Goal: Information Seeking & Learning: Learn about a topic

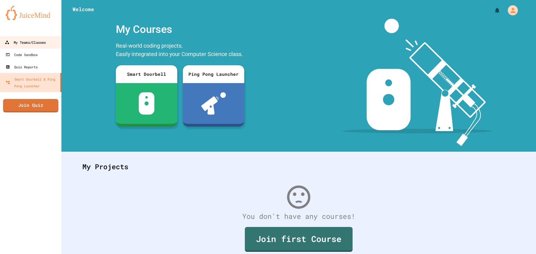
click at [20, 44] on div "My Teams/Classes" at bounding box center [25, 42] width 41 height 7
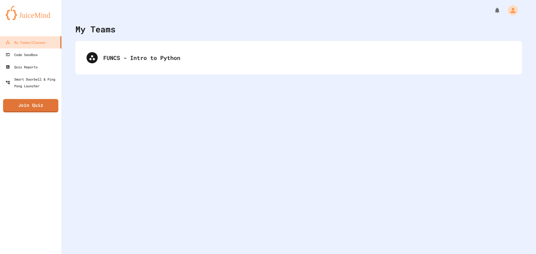
click at [138, 49] on div "FUNCS - Intro to Python" at bounding box center [298, 58] width 435 height 22
click at [147, 58] on div "FUNCS - Intro to Python" at bounding box center [298, 58] width 435 height 22
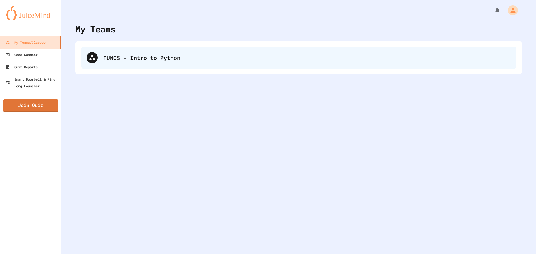
click at [106, 53] on div "FUNCS - Intro to Python" at bounding box center [298, 58] width 435 height 22
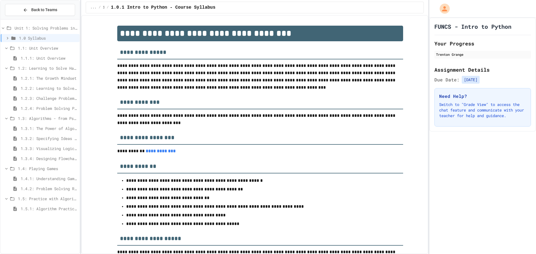
click at [45, 210] on span "1.5.1: Algorithm Practice Exercises" at bounding box center [49, 209] width 57 height 6
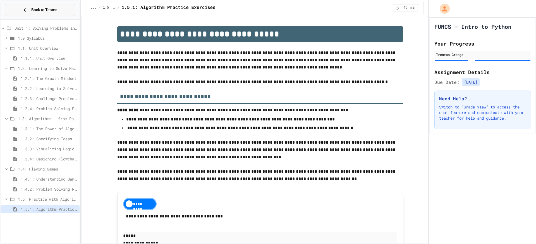
click at [29, 7] on button "Back to Teams" at bounding box center [40, 10] width 70 height 12
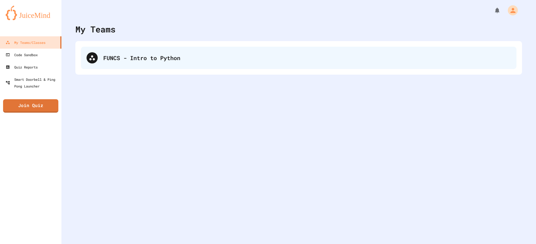
click at [97, 64] on div "FUNCS - Intro to Python" at bounding box center [298, 58] width 435 height 22
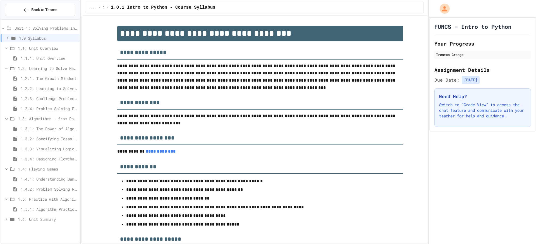
click at [39, 218] on span "1.6: Unit Summary" at bounding box center [47, 219] width 59 height 6
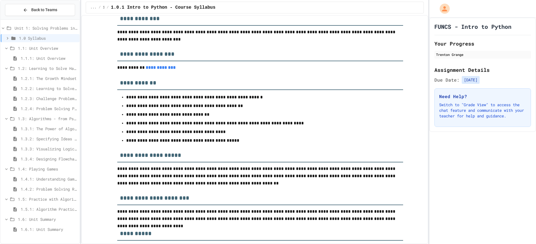
scroll to position [167, 0]
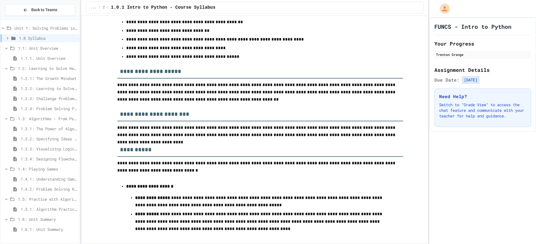
click at [35, 230] on span "1.6.1: Unit Summary" at bounding box center [49, 229] width 57 height 6
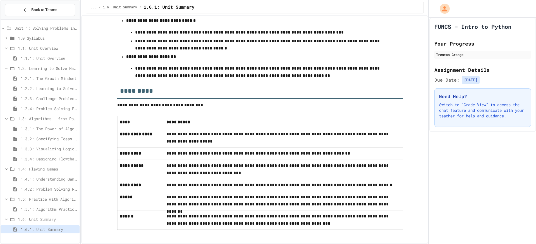
scroll to position [253, 0]
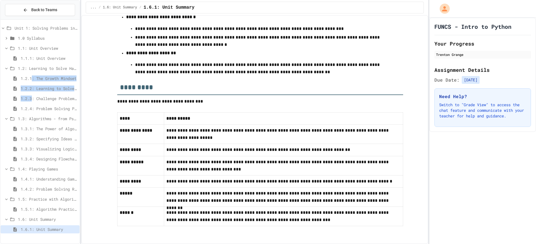
drag, startPoint x: 32, startPoint y: 88, endPoint x: 32, endPoint y: 97, distance: 8.4
click at [32, 97] on div "Unit 1: Solving Problems in Computer Science 1.0 Syllabus 1.1: Unit Overview 1.…" at bounding box center [40, 129] width 79 height 215
click at [53, 87] on span "1.2.2: Learning to Solve Hard Problems" at bounding box center [49, 88] width 57 height 6
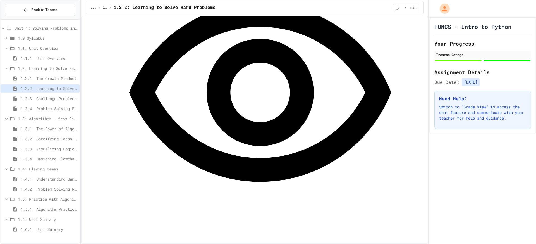
scroll to position [596, 0]
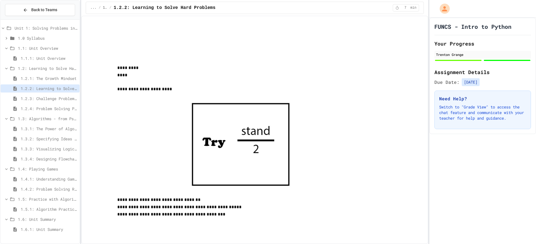
click at [55, 94] on div "1.2.3: Challenge Problem - The Bridge" at bounding box center [40, 98] width 79 height 8
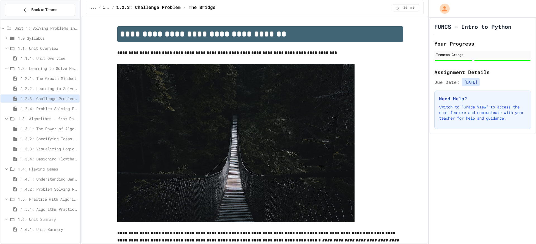
click at [57, 108] on span "1.2.4: Problem Solving Practice" at bounding box center [49, 108] width 57 height 6
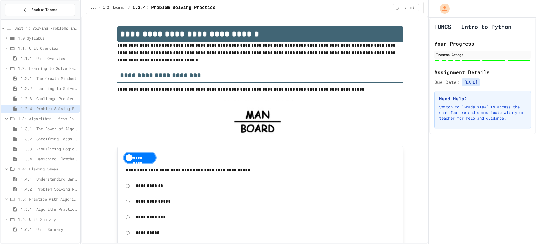
click at [65, 123] on div "1.3: Algorithms - from Pseudocode to Flowcharts" at bounding box center [40, 119] width 79 height 10
click at [66, 128] on span "1.3.1: The Power of Algorithms" at bounding box center [49, 129] width 57 height 6
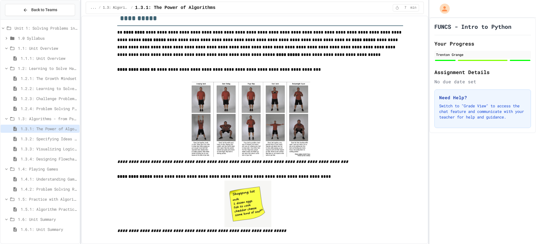
scroll to position [84, 0]
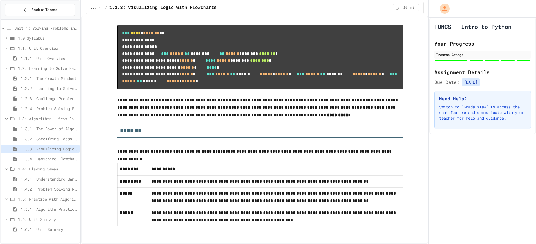
scroll to position [2947, 0]
click at [41, 47] on span "1.1: Unit Overview" at bounding box center [47, 48] width 59 height 6
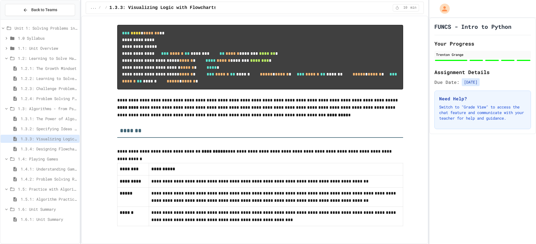
click at [41, 47] on span "1.1: Unit Overview" at bounding box center [47, 48] width 59 height 6
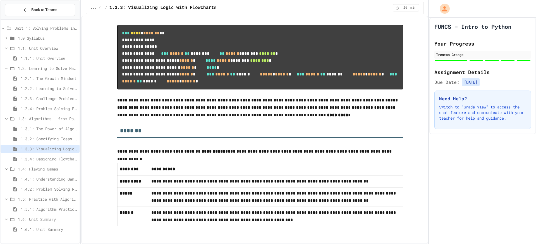
click at [45, 56] on span "1.1.1: Unit Overview" at bounding box center [49, 58] width 57 height 6
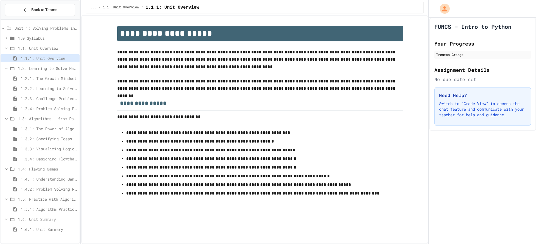
click at [50, 46] on span "1.1: Unit Overview" at bounding box center [47, 48] width 59 height 6
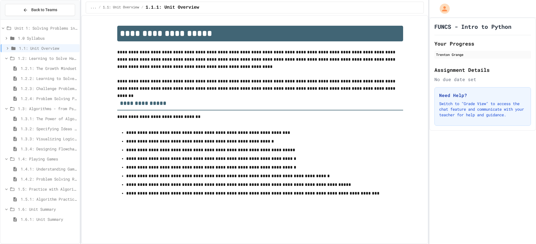
click at [40, 66] on span "1.2.1: The Growth Mindset" at bounding box center [49, 68] width 57 height 6
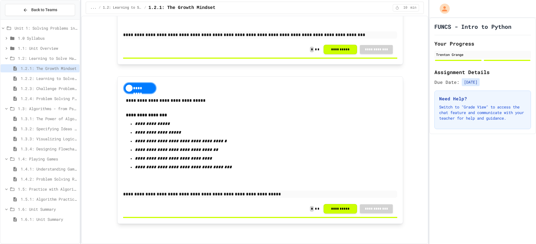
scroll to position [494, 0]
click at [63, 77] on span "1.2.2: Learning to Solve Hard Problems" at bounding box center [49, 78] width 57 height 6
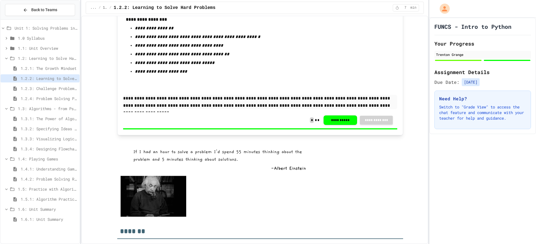
scroll to position [834, 0]
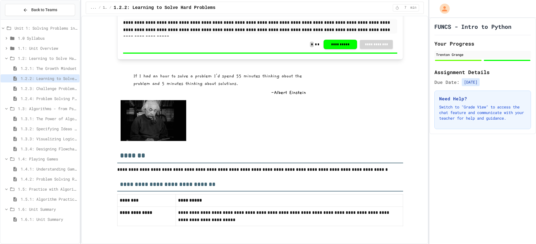
click at [46, 85] on div "1.2.3: Challenge Problem - The Bridge" at bounding box center [40, 88] width 79 height 8
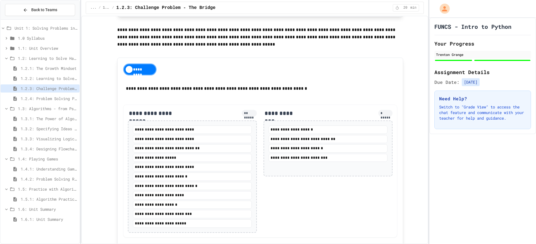
scroll to position [620, 0]
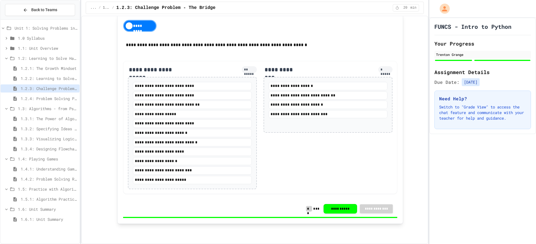
drag, startPoint x: 66, startPoint y: 100, endPoint x: 73, endPoint y: 100, distance: 7.0
click at [73, 100] on span "1.2.4: Problem Solving Practice" at bounding box center [49, 98] width 57 height 6
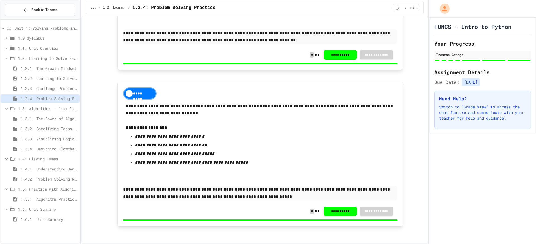
scroll to position [1543, 0]
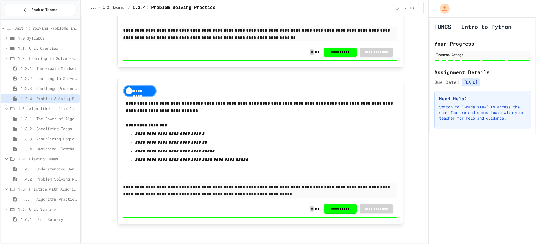
click at [39, 59] on span "1.2: Learning to Solve Hard Problems" at bounding box center [47, 58] width 59 height 6
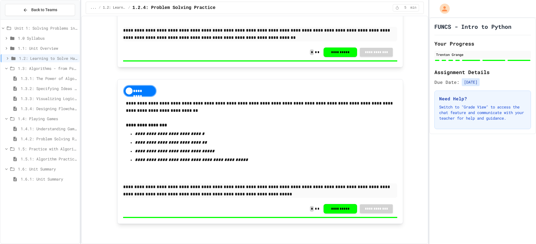
click at [42, 77] on span "1.3.1: The Power of Algorithms" at bounding box center [49, 78] width 57 height 6
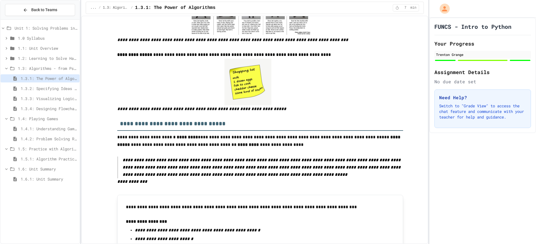
scroll to position [251, 0]
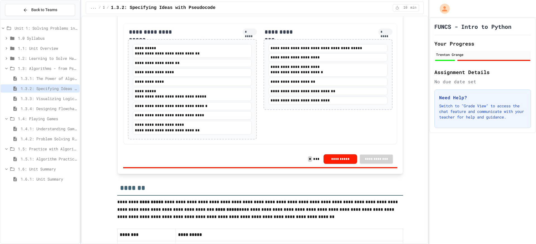
scroll to position [1172, 0]
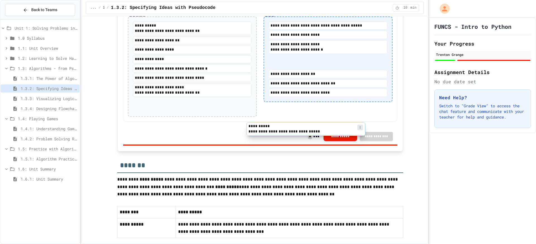
drag, startPoint x: 184, startPoint y: 135, endPoint x: 320, endPoint y: 125, distance: 136.8
click at [320, 122] on div "**********" at bounding box center [260, 61] width 274 height 121
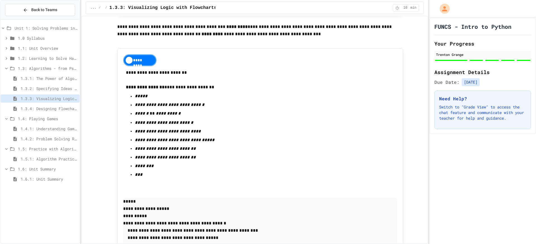
scroll to position [2540, 0]
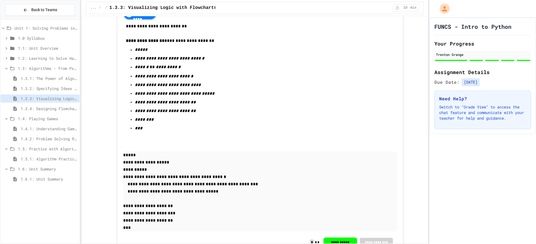
click at [65, 111] on span "1.3.4: Designing Flowcharts" at bounding box center [49, 108] width 57 height 6
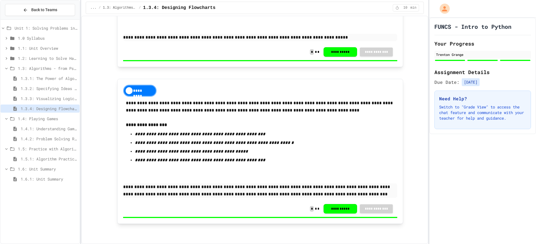
scroll to position [781, 0]
click at [26, 66] on span "1.3: Algorithms - from Pseudocode to Flowcharts" at bounding box center [47, 68] width 59 height 6
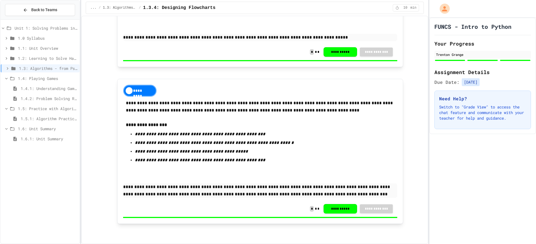
click at [40, 79] on span "1.4: Playing Games" at bounding box center [47, 78] width 59 height 6
click at [41, 76] on span "1.4: Playing Games" at bounding box center [47, 78] width 59 height 6
click at [47, 90] on span "1.4.1: Understanding Games with Flowcharts" at bounding box center [49, 88] width 57 height 6
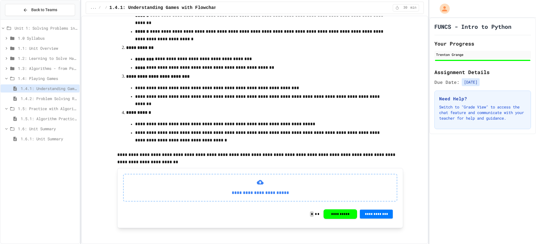
scroll to position [337, 0]
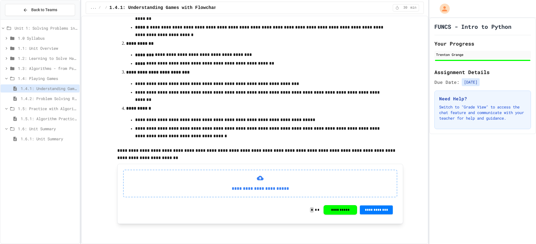
click at [67, 99] on span "1.4.2: Problem Solving Reflection" at bounding box center [49, 98] width 57 height 6
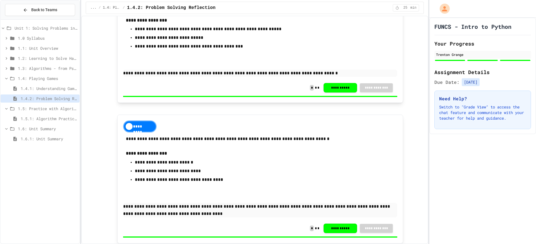
scroll to position [90, 0]
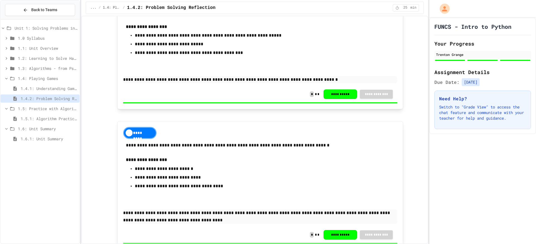
click at [42, 76] on span "1.4: Playing Games" at bounding box center [47, 78] width 59 height 6
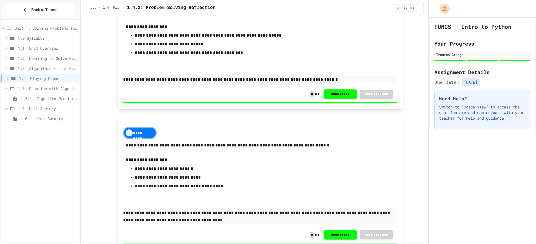
click at [44, 85] on div "1.5: Practice with Algorithms" at bounding box center [40, 88] width 79 height 8
click at [50, 97] on span "1.5.1: Algorithm Practice Exercises" at bounding box center [49, 98] width 57 height 6
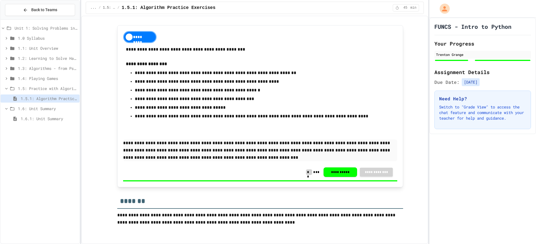
scroll to position [915, 0]
